Goal: Information Seeking & Learning: Check status

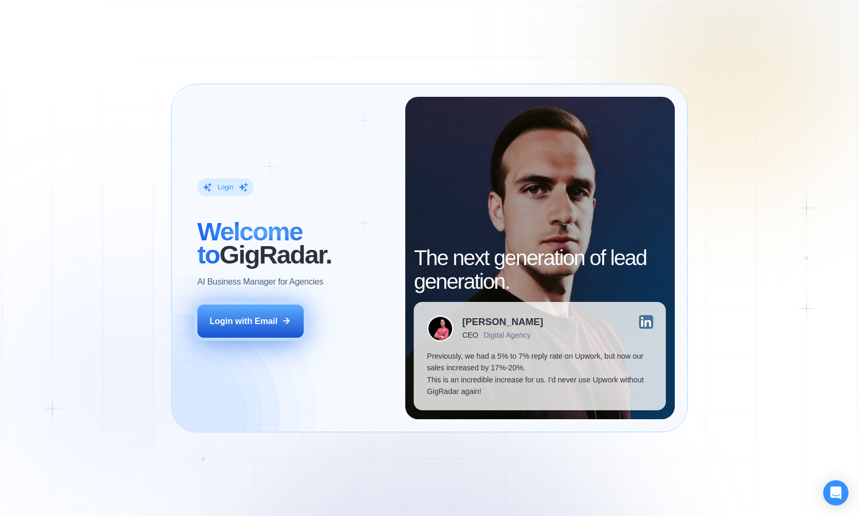
click at [258, 323] on div "Login with Email" at bounding box center [243, 321] width 68 height 12
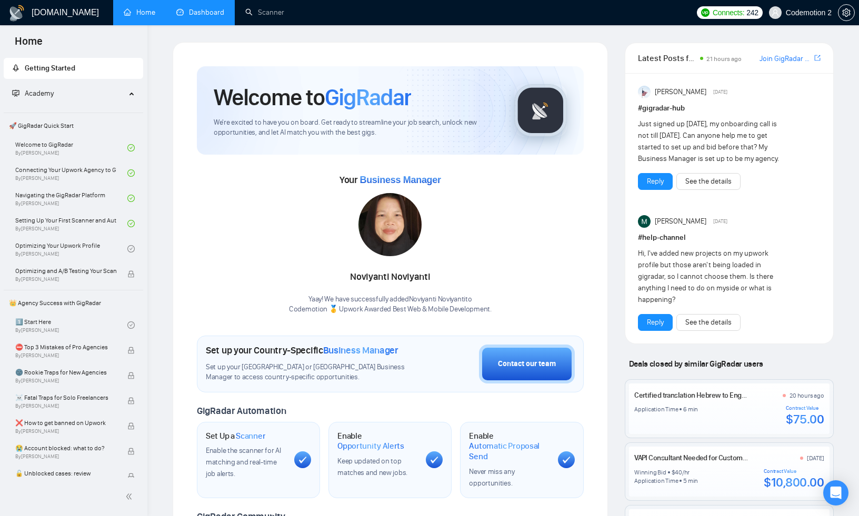
click at [208, 14] on link "Dashboard" at bounding box center [200, 12] width 48 height 9
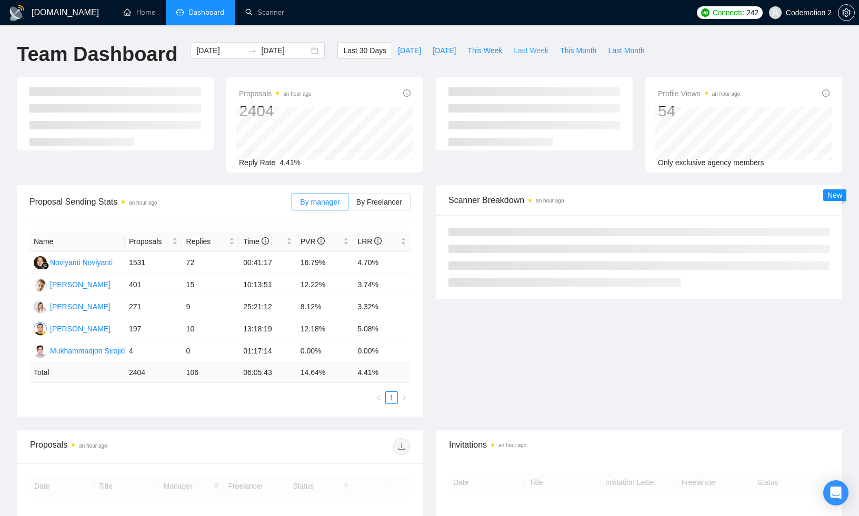
click at [530, 50] on span "Last Week" at bounding box center [531, 51] width 35 height 12
type input "[DATE]"
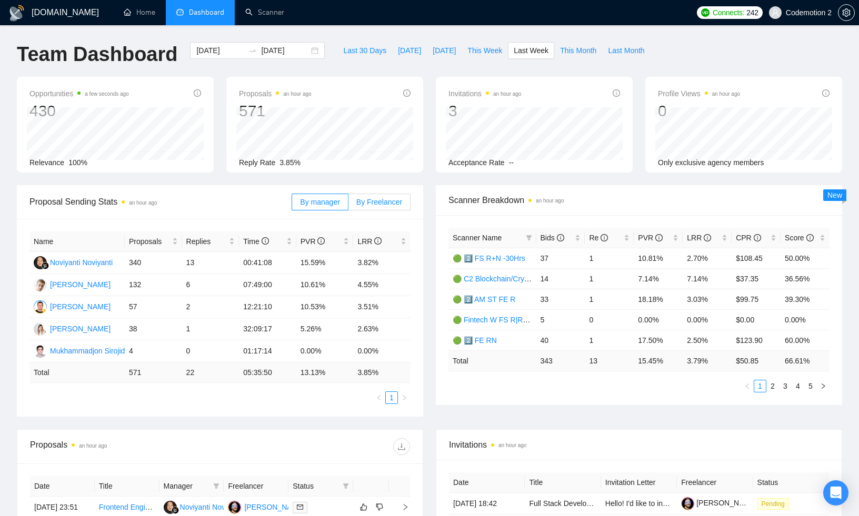
click at [376, 203] on span "By Freelancer" at bounding box center [379, 202] width 46 height 8
click at [348, 205] on input "By Freelancer" at bounding box center [348, 205] width 0 height 0
click at [316, 200] on span "By manager" at bounding box center [319, 202] width 39 height 8
click at [292, 205] on input "By manager" at bounding box center [292, 205] width 0 height 0
click at [389, 201] on span "By Freelancer" at bounding box center [379, 202] width 46 height 8
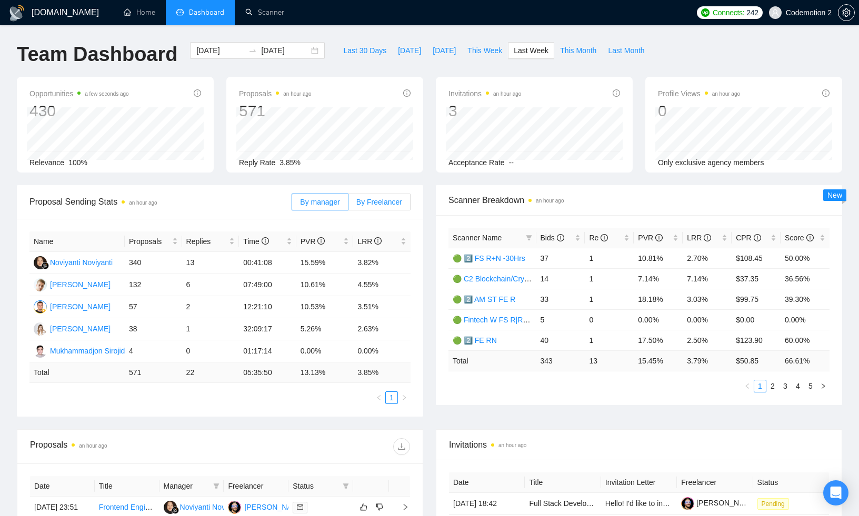
click at [348, 205] on input "By Freelancer" at bounding box center [348, 205] width 0 height 0
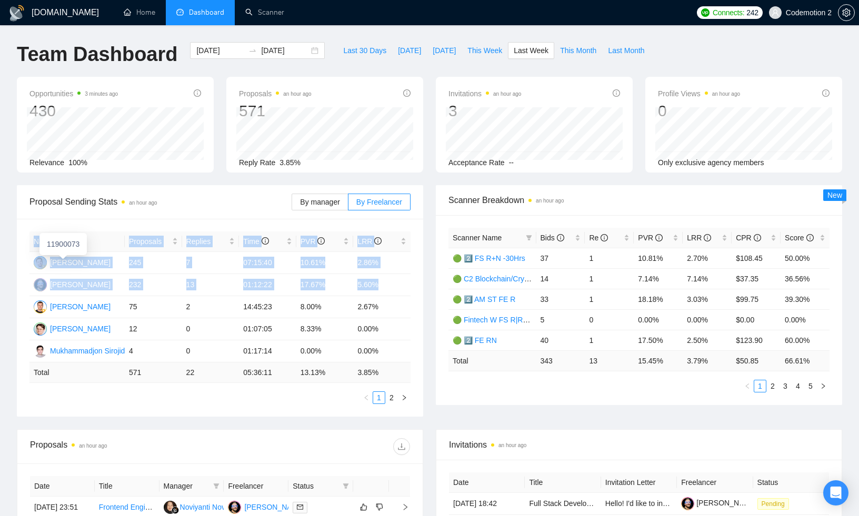
drag, startPoint x: 388, startPoint y: 287, endPoint x: 21, endPoint y: 262, distance: 367.6
click at [21, 262] on div "Name Proposals Replies Time PVR LRR [PERSON_NAME] 245 7 07:15:40 10.61% 2.86% […" at bounding box center [220, 318] width 406 height 198
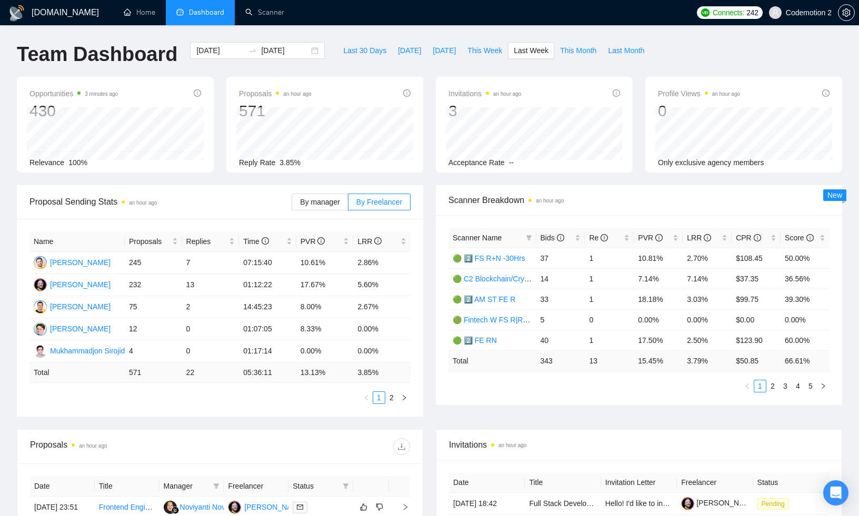
click at [19, 258] on div "Name Proposals Replies Time PVR LRR [PERSON_NAME] 245 7 07:15:40 10.61% 2.86% […" at bounding box center [220, 318] width 406 height 198
click at [316, 207] on label "By manager" at bounding box center [320, 202] width 56 height 17
click at [292, 205] on input "By manager" at bounding box center [292, 205] width 0 height 0
click at [382, 203] on span "By Freelancer" at bounding box center [379, 202] width 46 height 8
click at [348, 205] on input "By Freelancer" at bounding box center [348, 205] width 0 height 0
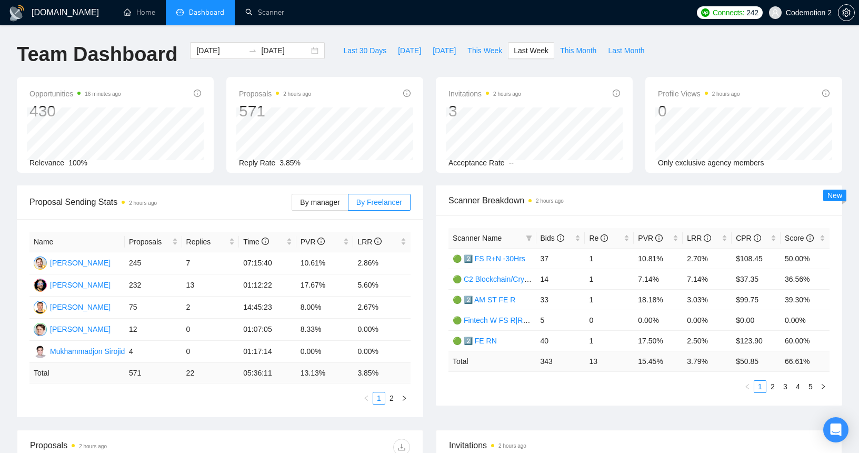
click at [699, 52] on div "Team Dashboard [DATE] [DATE] Last 30 Days [DATE] [DATE] This Week Last Week Thi…" at bounding box center [430, 59] width 838 height 35
